Goal: Information Seeking & Learning: Learn about a topic

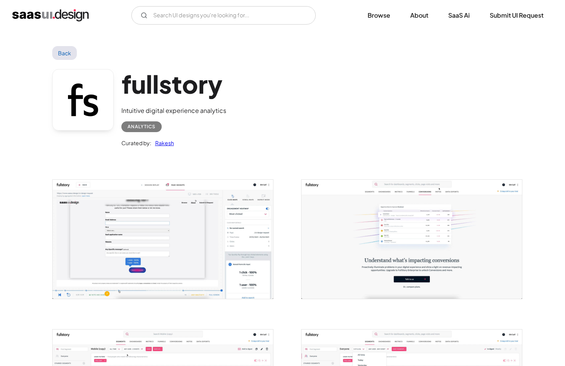
click at [236, 238] on img "open lightbox" at bounding box center [163, 239] width 220 height 119
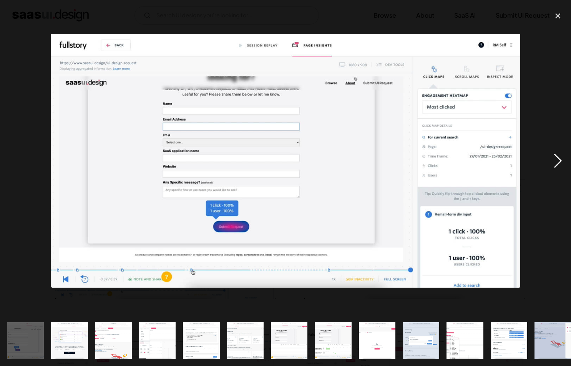
click at [552, 163] on div "next image" at bounding box center [558, 161] width 26 height 308
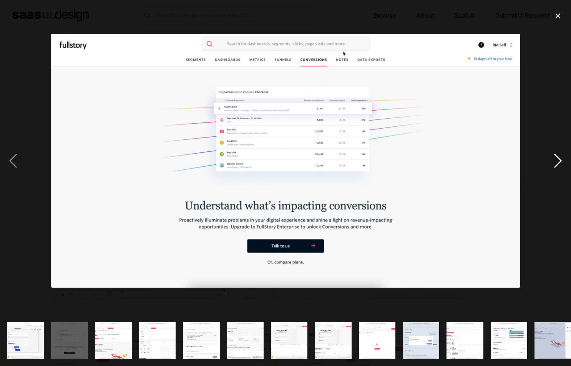
click at [552, 163] on div "next image" at bounding box center [558, 161] width 26 height 308
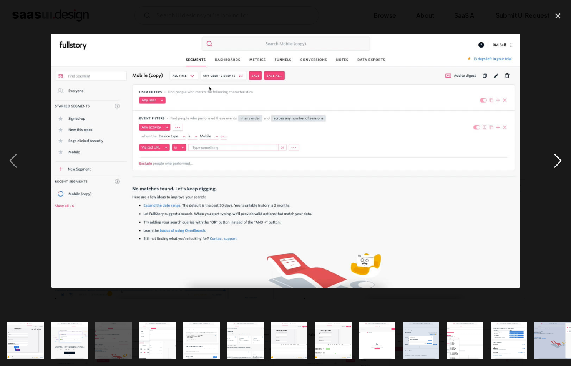
click at [552, 163] on div "next image" at bounding box center [558, 161] width 26 height 308
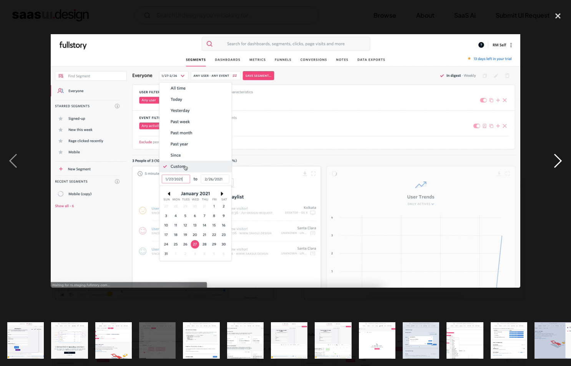
click at [552, 163] on div "next image" at bounding box center [558, 161] width 26 height 308
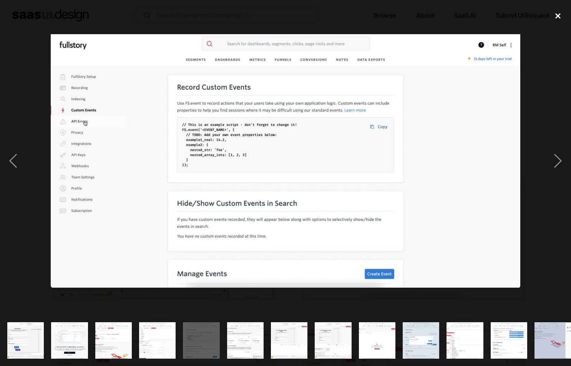
click at [557, 18] on div "close lightbox" at bounding box center [558, 15] width 26 height 17
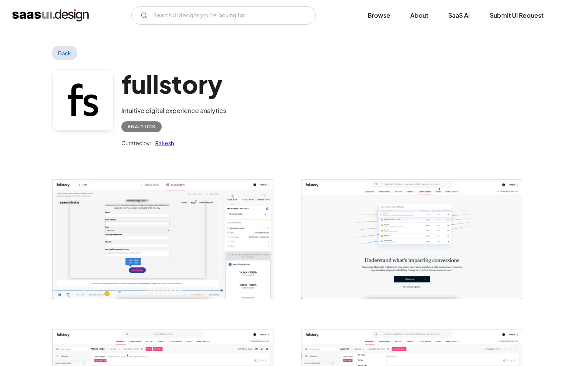
click at [55, 15] on img "home" at bounding box center [50, 15] width 76 height 12
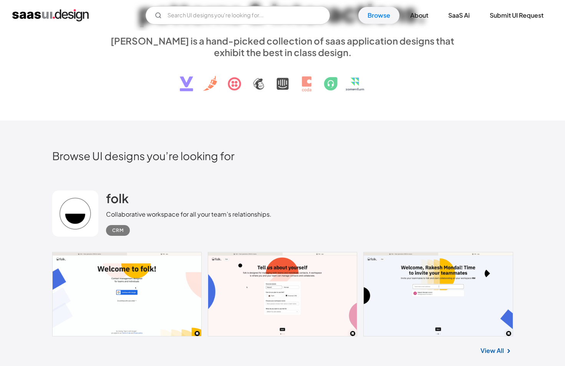
scroll to position [84, 0]
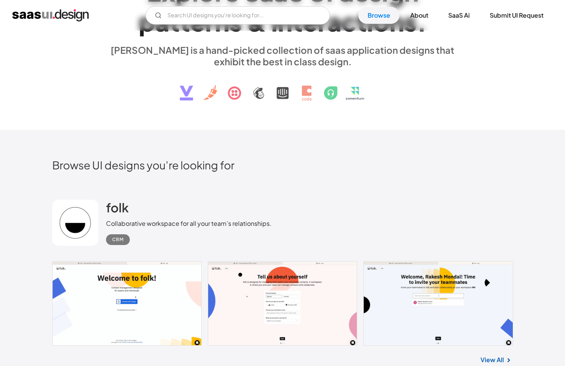
click at [118, 240] on div "CRM" at bounding box center [118, 239] width 12 height 9
click at [453, 18] on link "SaaS Ai" at bounding box center [459, 15] width 40 height 17
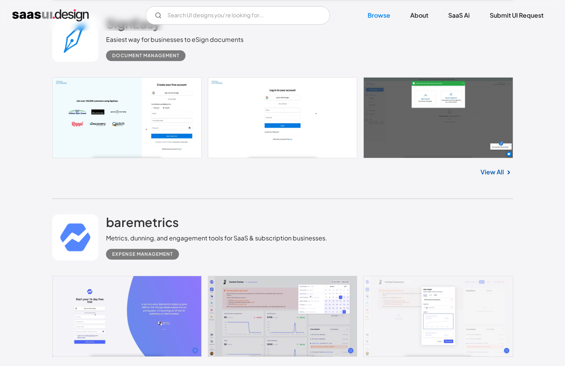
scroll to position [2352, 0]
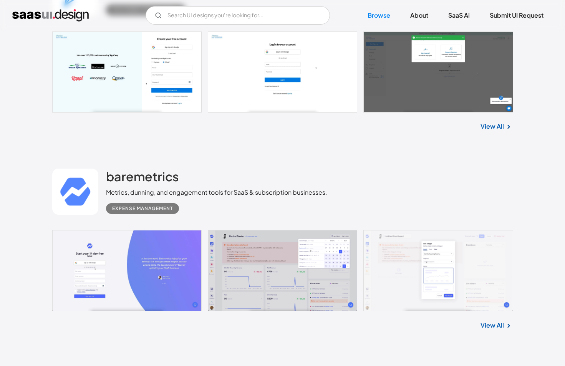
click at [237, 257] on link at bounding box center [282, 270] width 461 height 81
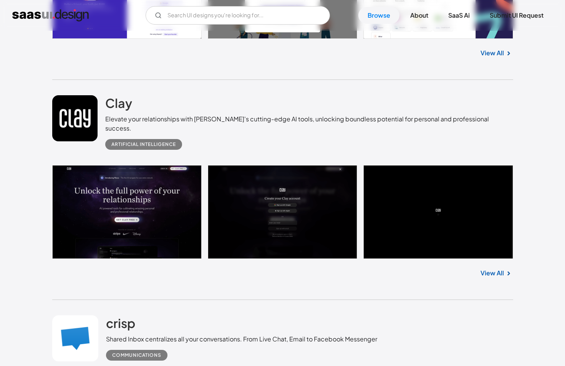
scroll to position [3350, 0]
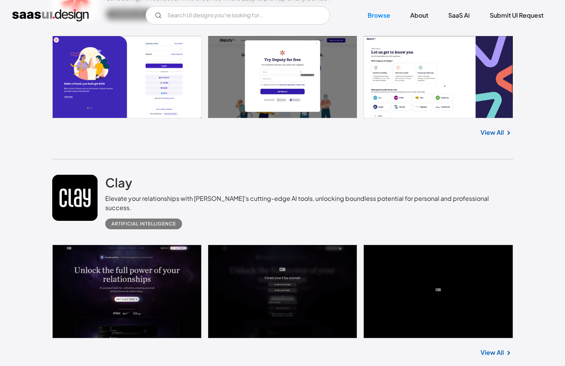
click at [67, 15] on img "home" at bounding box center [50, 15] width 76 height 12
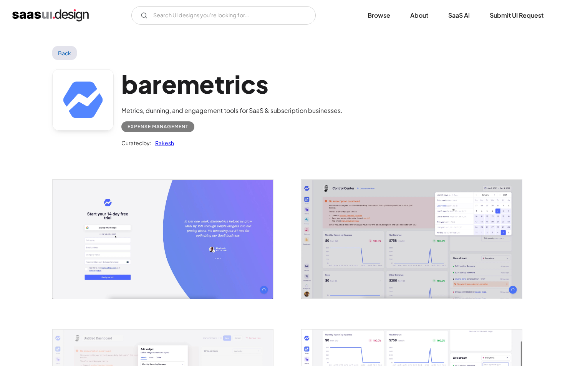
click at [397, 218] on img "open lightbox" at bounding box center [412, 239] width 220 height 119
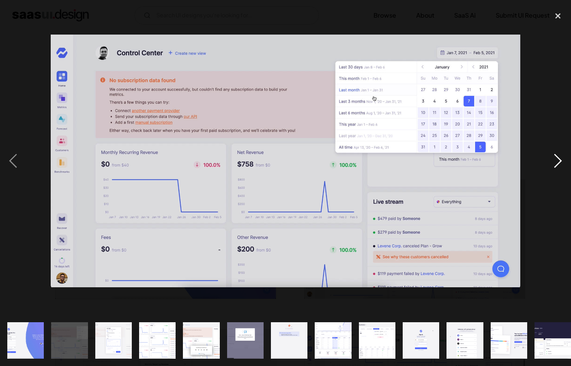
click at [555, 157] on div "next image" at bounding box center [558, 161] width 26 height 308
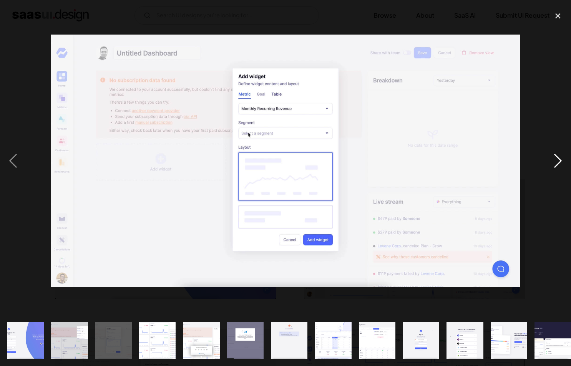
click at [555, 157] on div "next image" at bounding box center [558, 161] width 26 height 308
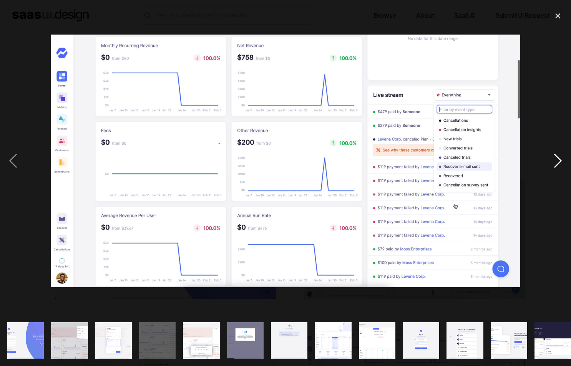
click at [555, 157] on div "next image" at bounding box center [558, 161] width 26 height 308
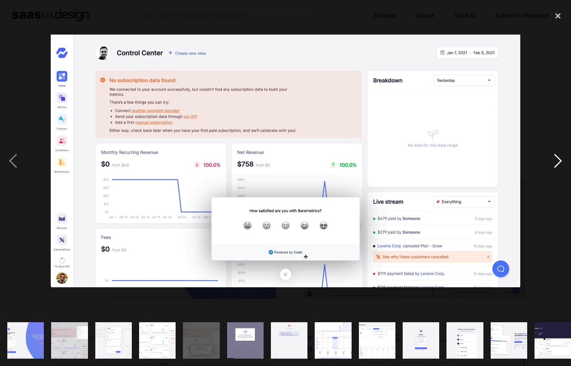
click at [555, 157] on div "next image" at bounding box center [558, 161] width 26 height 308
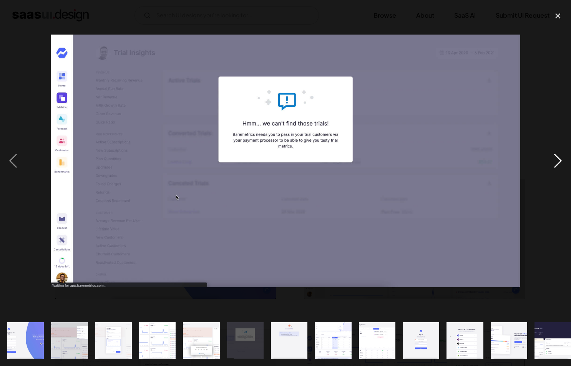
click at [555, 158] on div "next image" at bounding box center [558, 161] width 26 height 308
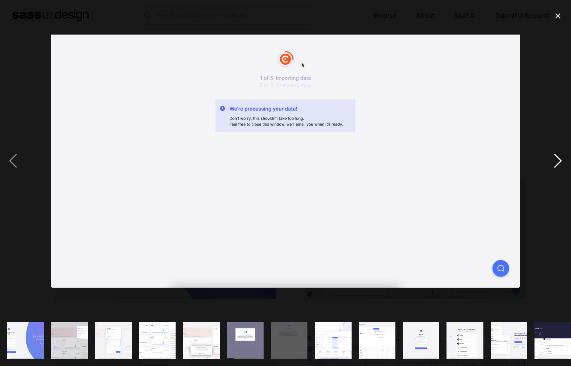
click at [555, 158] on div "next image" at bounding box center [558, 161] width 26 height 308
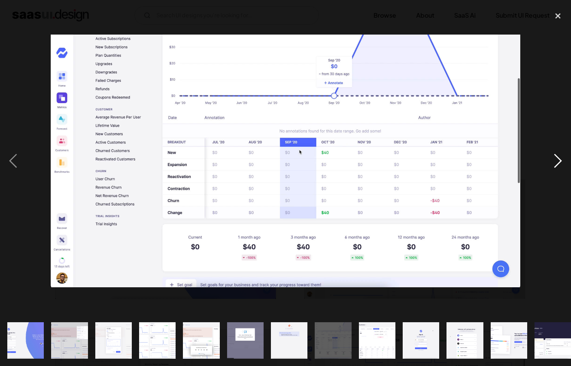
click at [556, 160] on div "next image" at bounding box center [558, 161] width 26 height 308
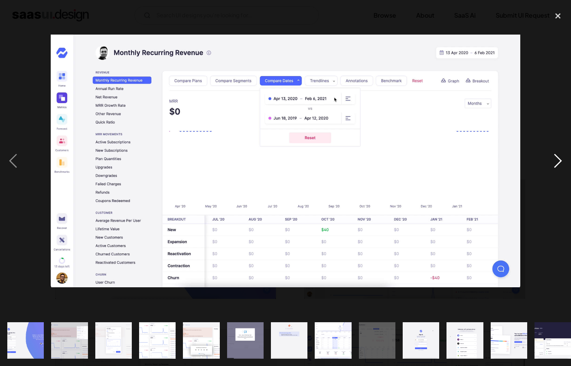
click at [556, 160] on div "next image" at bounding box center [558, 161] width 26 height 308
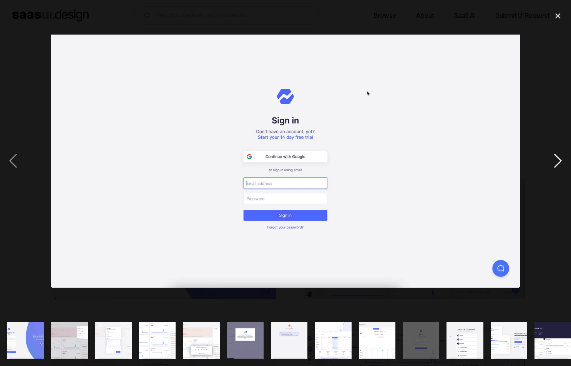
click at [556, 160] on div "next image" at bounding box center [558, 161] width 26 height 308
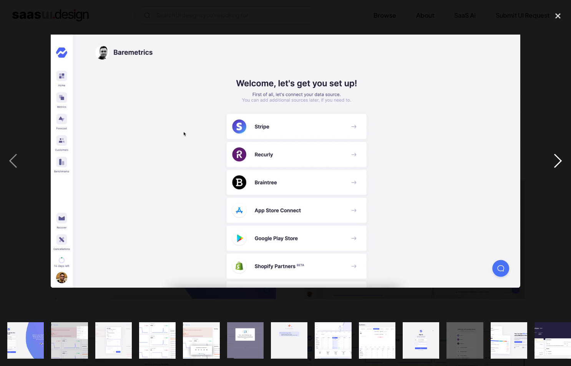
click at [556, 160] on div "next image" at bounding box center [558, 161] width 26 height 308
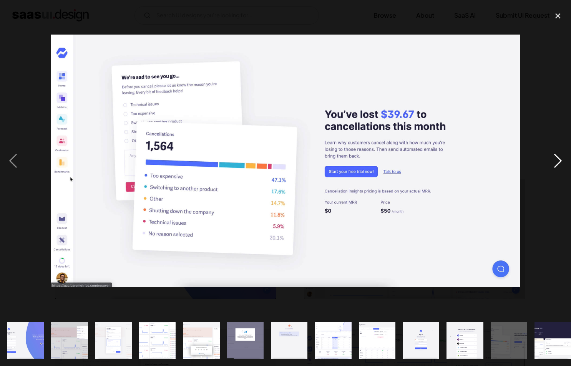
click at [556, 160] on div "next image" at bounding box center [558, 161] width 26 height 308
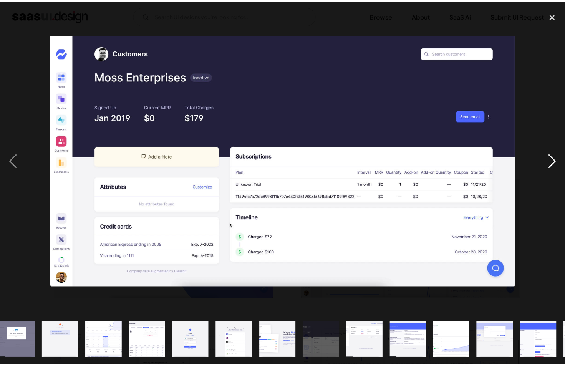
scroll to position [0, 271]
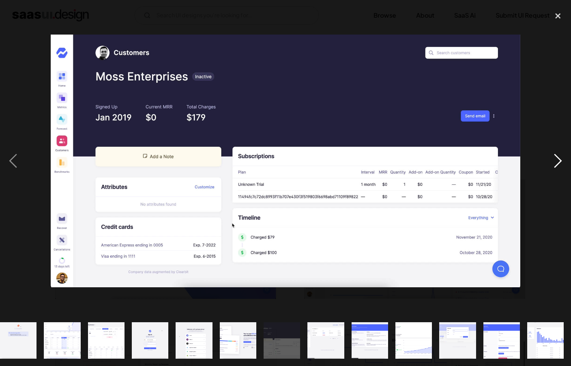
click at [556, 160] on div "next image" at bounding box center [558, 161] width 26 height 308
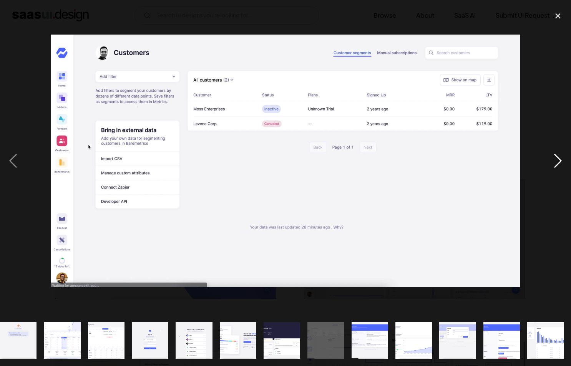
click at [556, 160] on div "next image" at bounding box center [558, 161] width 26 height 308
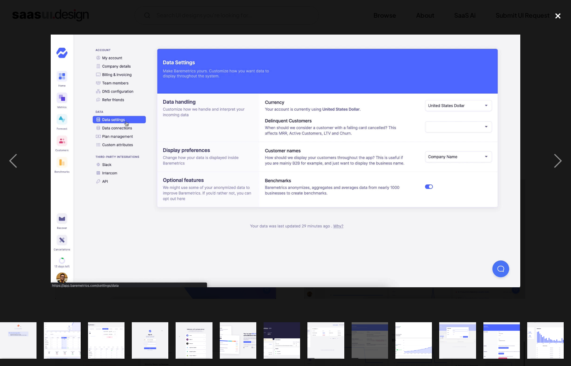
click at [548, 16] on div "close lightbox" at bounding box center [558, 15] width 26 height 17
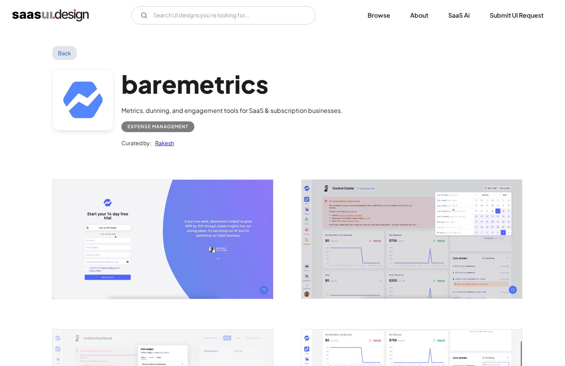
scroll to position [0, 0]
click at [64, 48] on link "Back" at bounding box center [64, 53] width 25 height 14
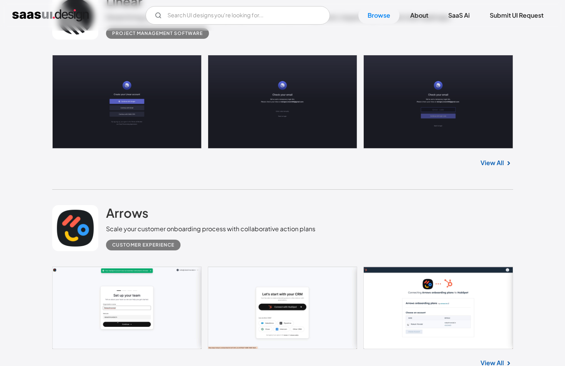
scroll to position [511, 0]
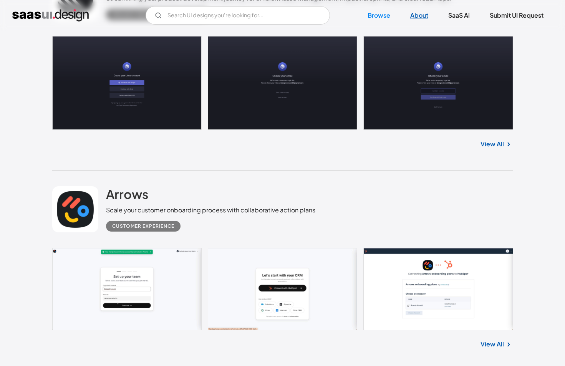
click at [412, 18] on link "About" at bounding box center [419, 15] width 36 height 17
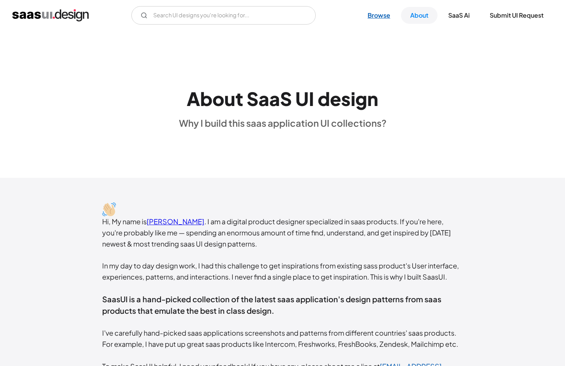
click at [381, 16] on link "Browse" at bounding box center [378, 15] width 41 height 17
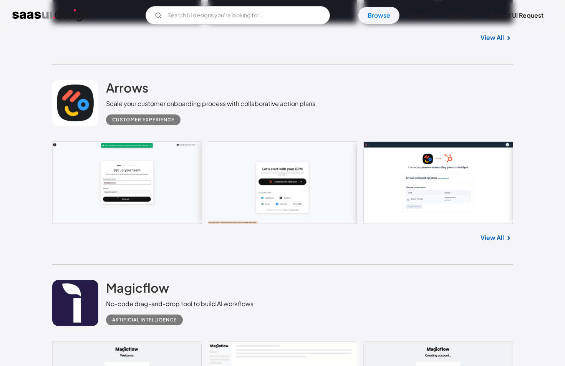
scroll to position [618, 0]
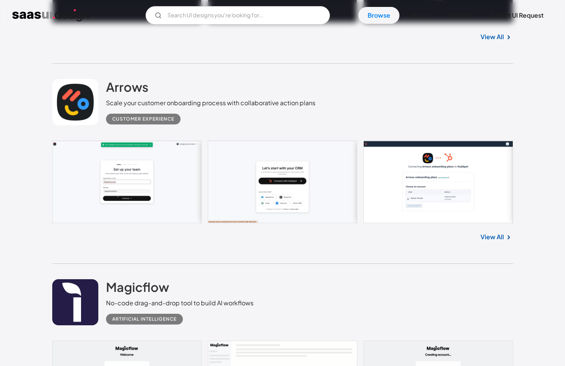
click at [449, 189] on link at bounding box center [282, 182] width 461 height 83
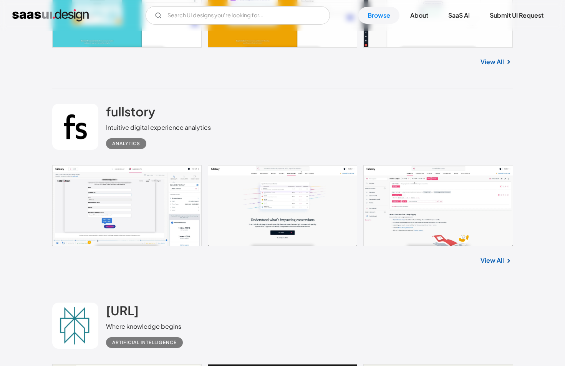
scroll to position [1184, 0]
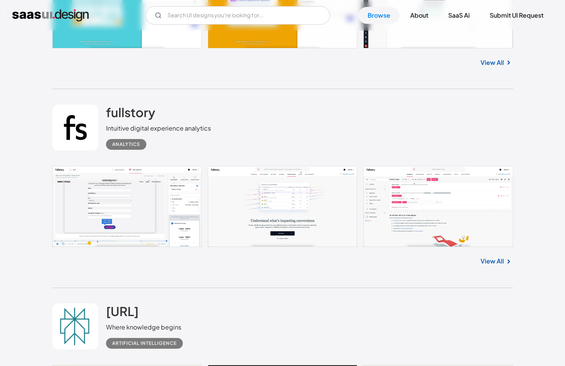
click at [463, 228] on link at bounding box center [282, 206] width 461 height 81
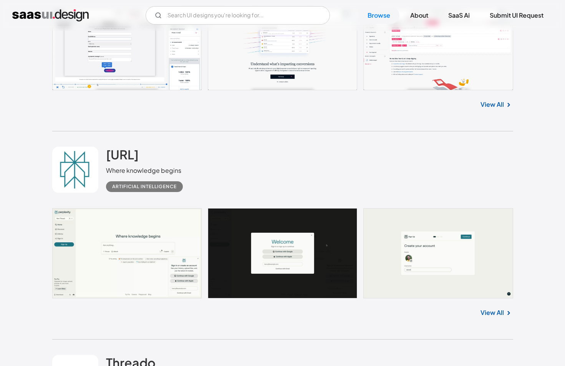
scroll to position [1239, 0]
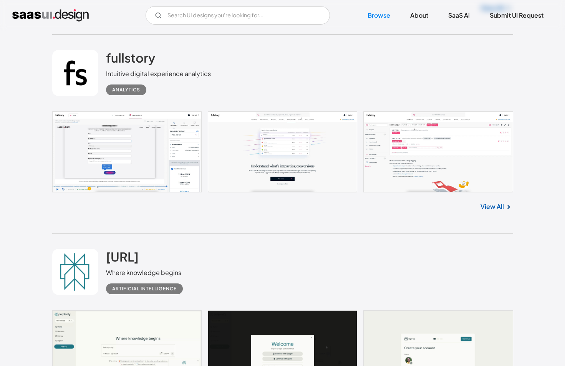
click at [499, 207] on link "View All" at bounding box center [491, 206] width 23 height 9
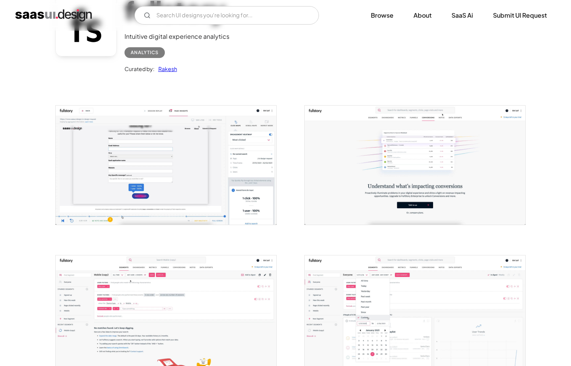
scroll to position [94, 0]
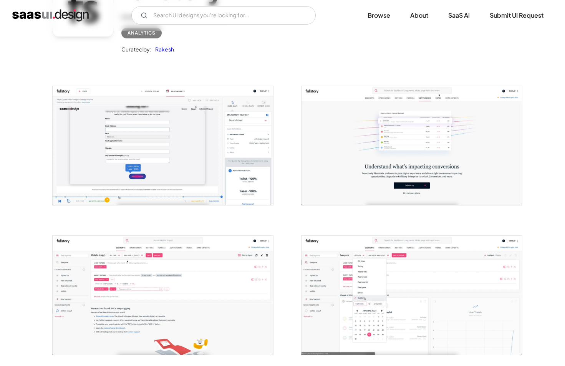
click at [197, 148] on img "open lightbox" at bounding box center [163, 145] width 220 height 119
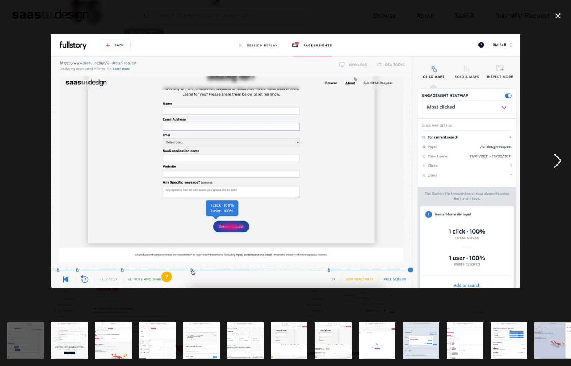
click at [554, 164] on div "next image" at bounding box center [558, 161] width 26 height 308
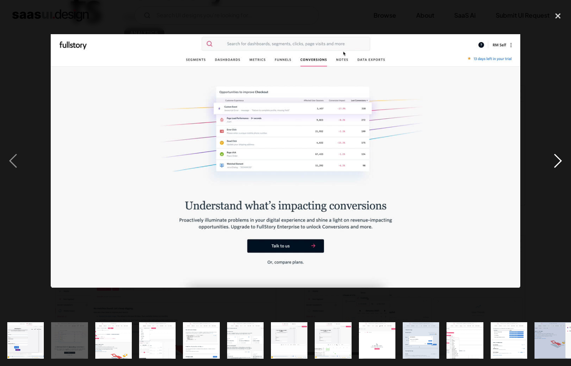
click at [554, 164] on div "next image" at bounding box center [558, 161] width 26 height 308
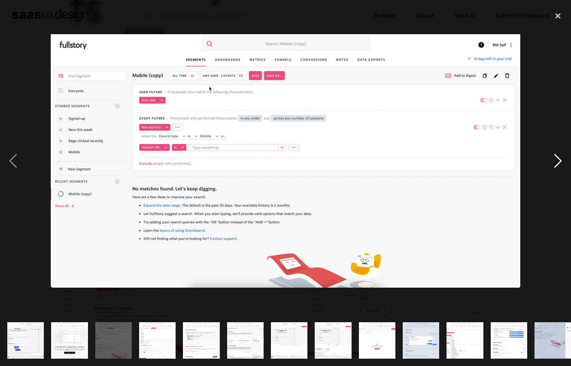
click at [554, 164] on div "next image" at bounding box center [558, 161] width 26 height 308
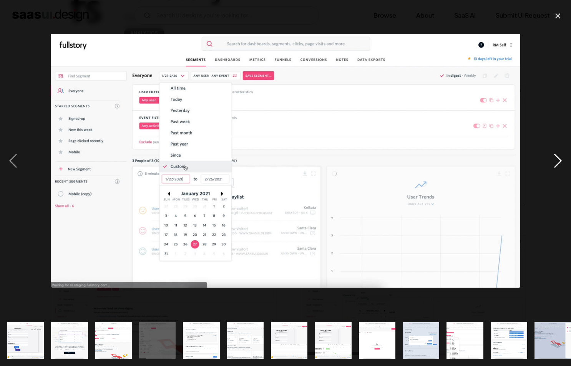
click at [554, 164] on div "next image" at bounding box center [558, 161] width 26 height 308
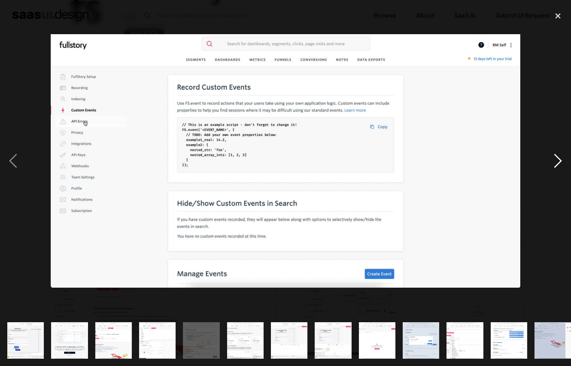
click at [554, 164] on div "next image" at bounding box center [558, 161] width 26 height 308
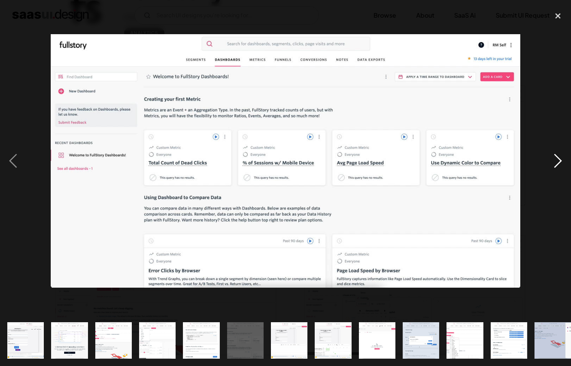
click at [554, 164] on div "next image" at bounding box center [558, 161] width 26 height 308
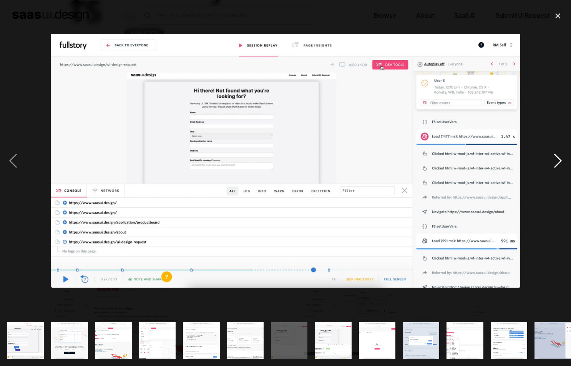
click at [554, 164] on div "next image" at bounding box center [558, 161] width 26 height 308
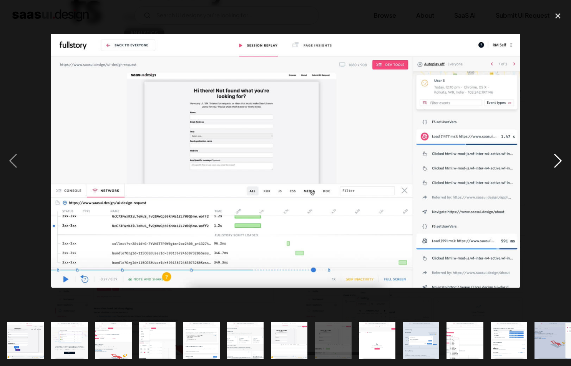
click at [554, 164] on div "next image" at bounding box center [558, 161] width 26 height 308
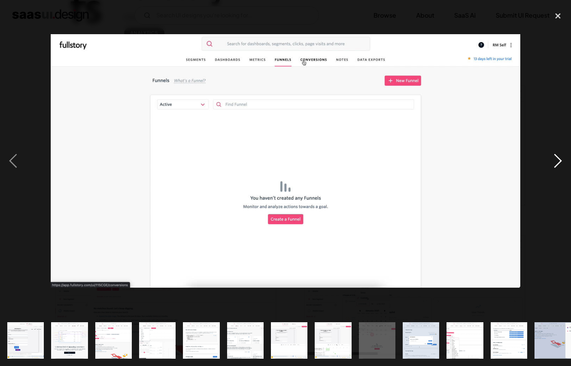
click at [554, 164] on div "next image" at bounding box center [558, 161] width 26 height 308
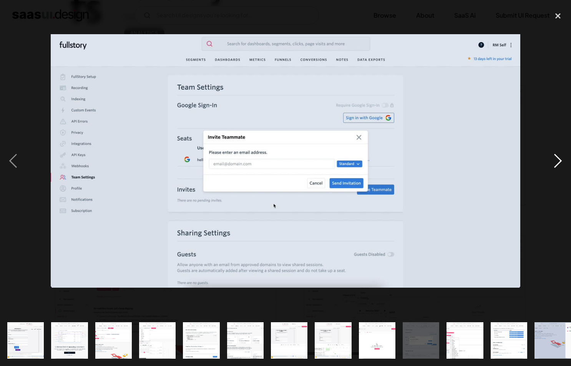
click at [555, 164] on div "next image" at bounding box center [558, 161] width 26 height 308
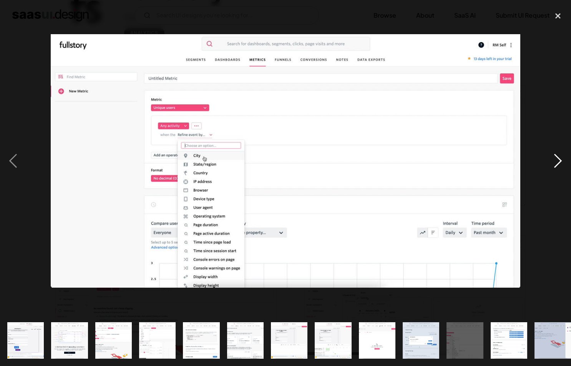
click at [555, 164] on div "next image" at bounding box center [558, 161] width 26 height 308
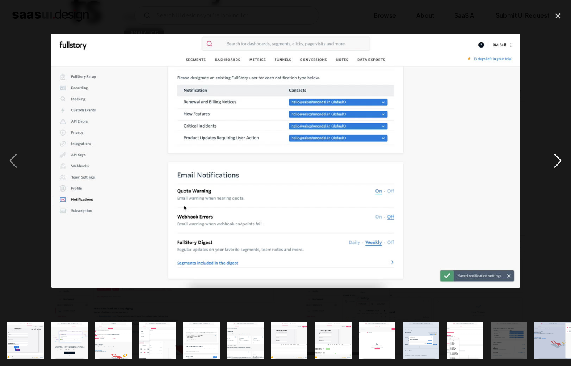
click at [555, 165] on div "next image" at bounding box center [558, 161] width 26 height 308
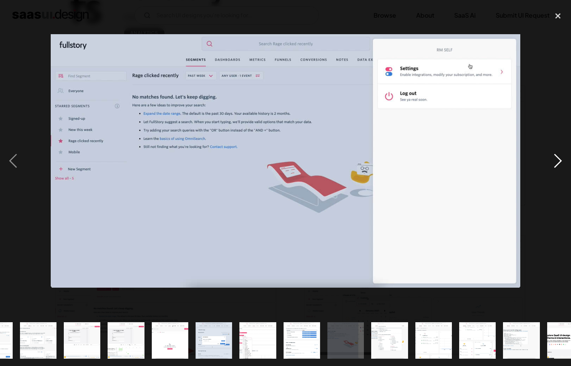
scroll to position [0, 271]
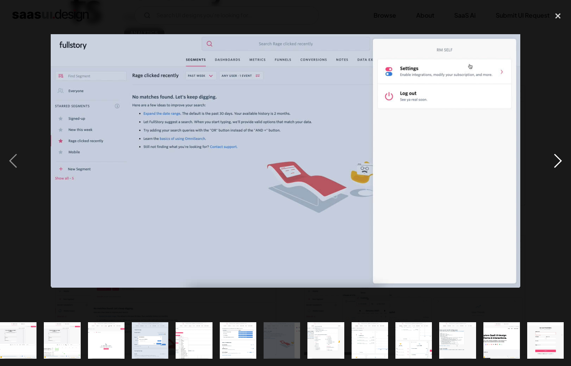
click at [555, 165] on div "next image" at bounding box center [558, 161] width 26 height 308
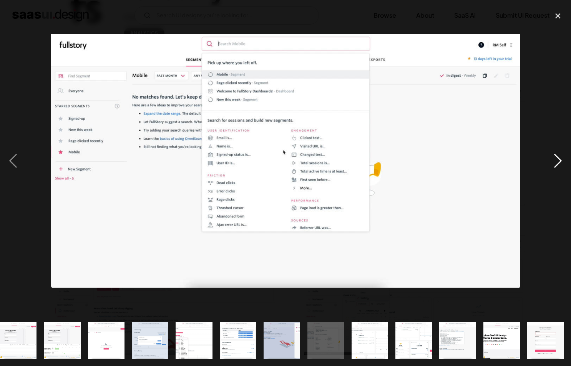
click at [555, 165] on div "next image" at bounding box center [558, 161] width 26 height 308
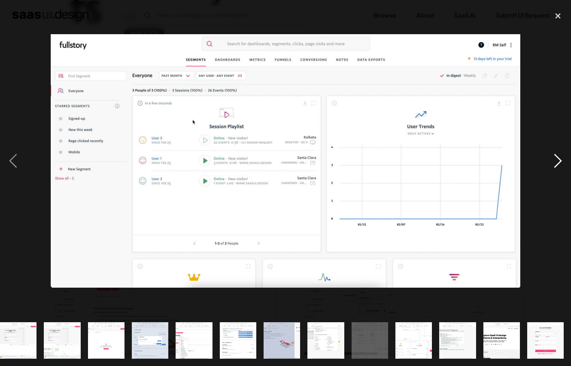
click at [555, 165] on div "next image" at bounding box center [558, 161] width 26 height 308
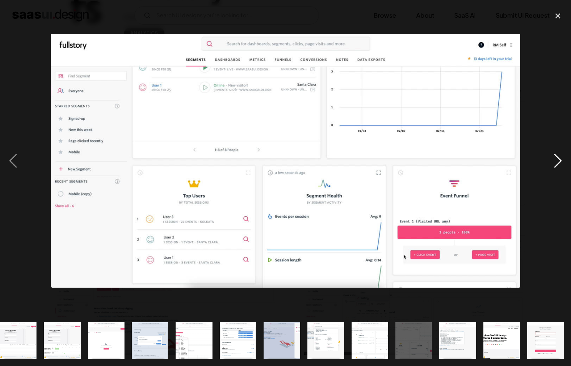
click at [555, 165] on div "next image" at bounding box center [558, 161] width 26 height 308
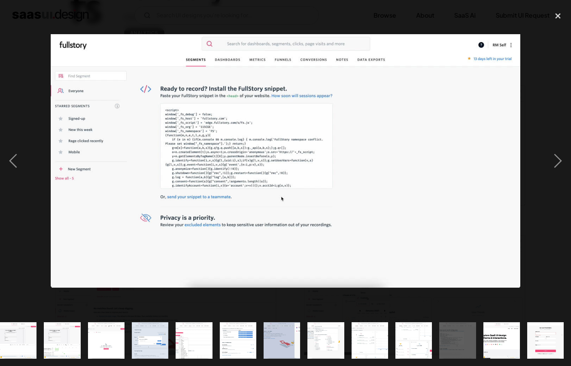
click at [21, 336] on img "show item 7 of 19" at bounding box center [18, 340] width 68 height 36
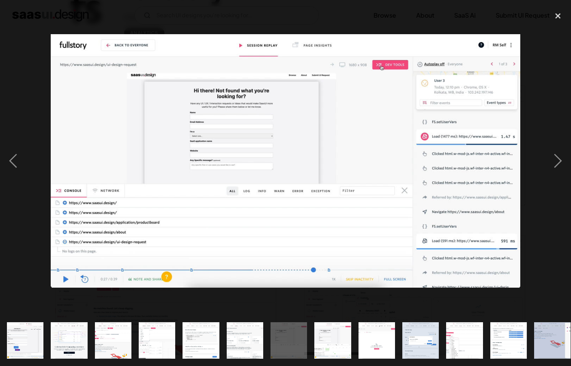
scroll to position [0, 0]
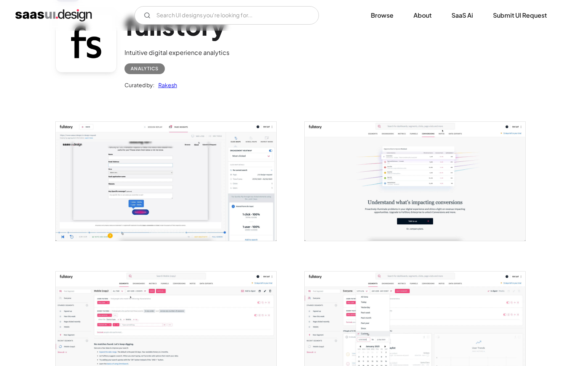
scroll to position [2, 0]
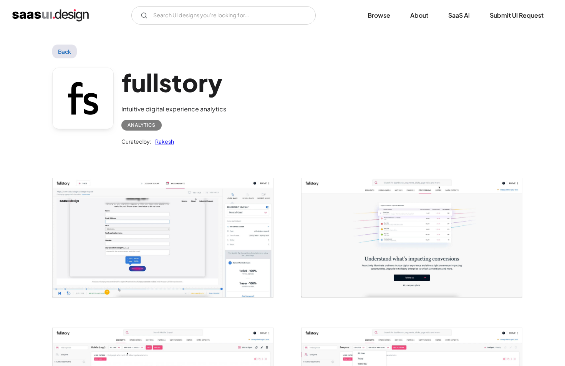
click at [163, 215] on img "open lightbox" at bounding box center [163, 237] width 220 height 119
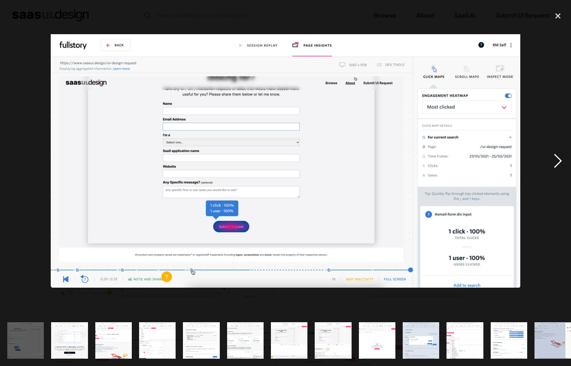
click at [555, 165] on div "next image" at bounding box center [558, 161] width 26 height 308
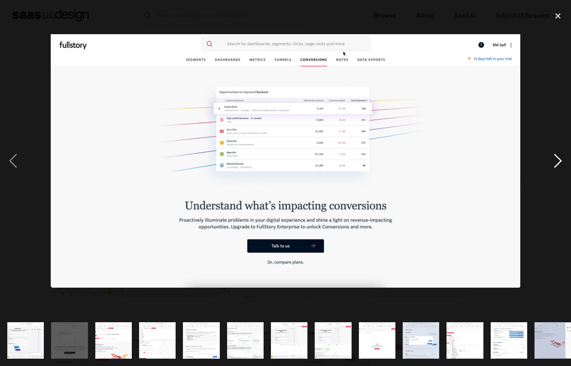
click at [555, 165] on div "next image" at bounding box center [558, 161] width 26 height 308
